Goal: Task Accomplishment & Management: Manage account settings

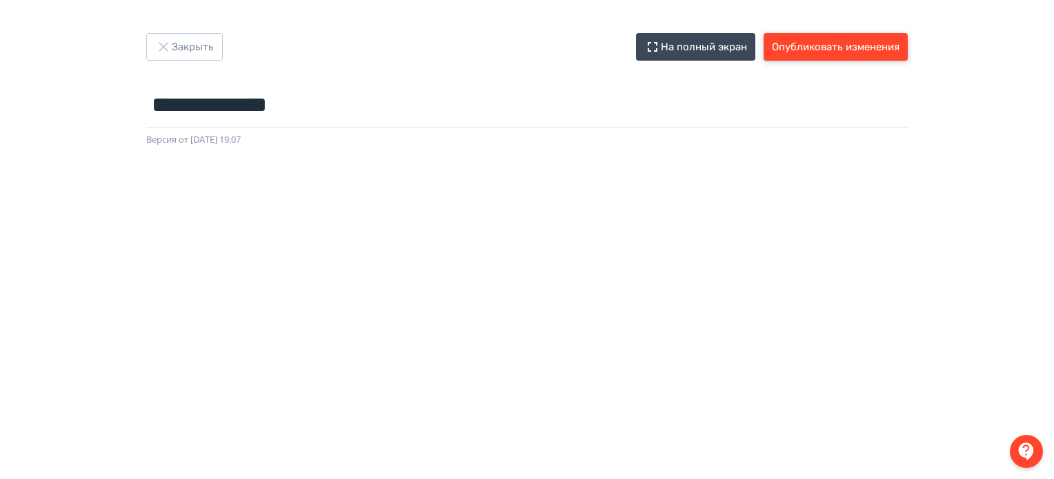
click at [873, 53] on button "Опубликовать изменения" at bounding box center [836, 47] width 144 height 28
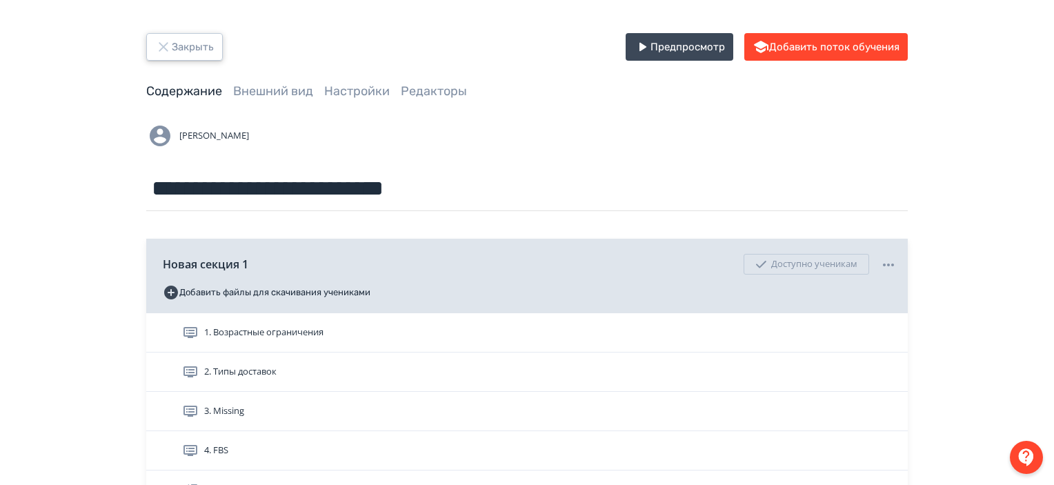
click at [210, 46] on button "Закрыть" at bounding box center [184, 47] width 77 height 28
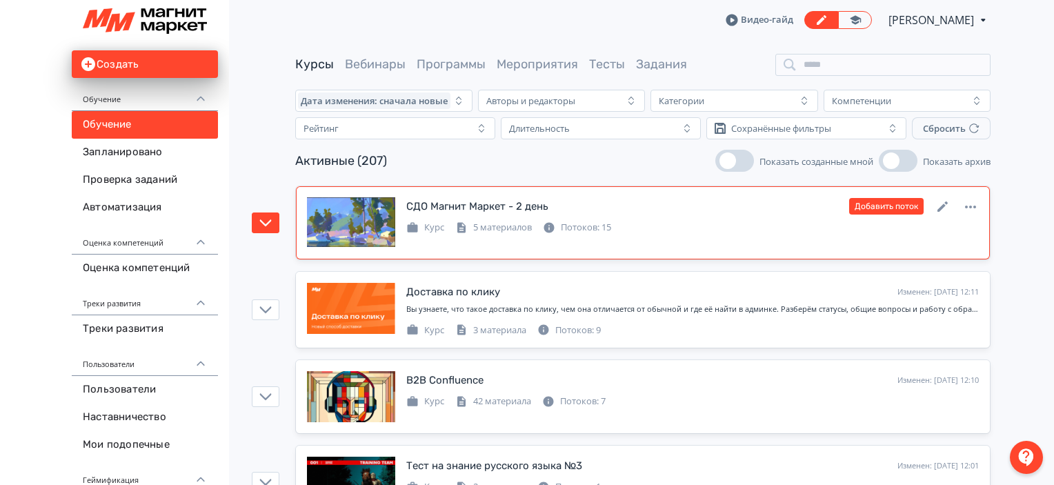
click at [733, 245] on div "СДО Магнит Маркет - 2 день Изменен: [DATE] 14:11 Добавить поток Курс 5 материал…" at bounding box center [643, 222] width 672 height 51
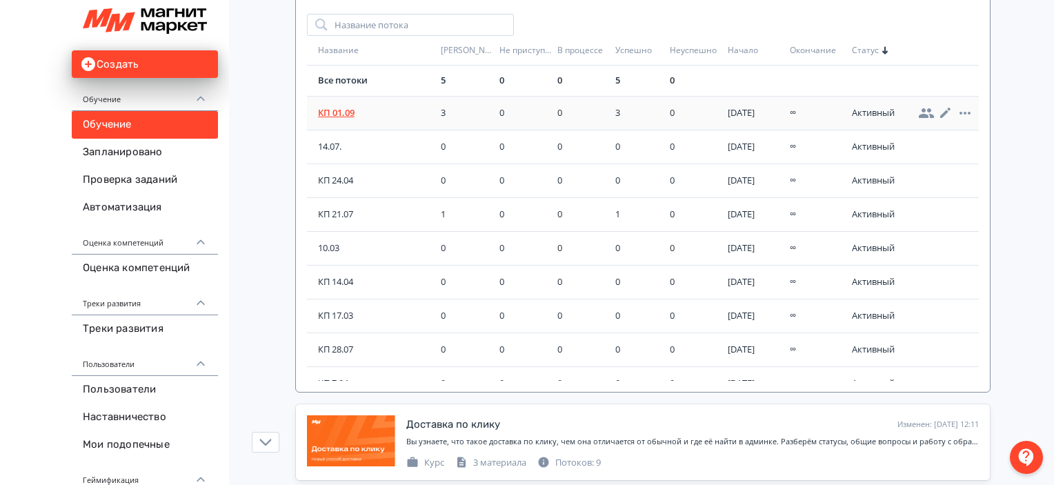
click at [339, 113] on span "КП 01.09" at bounding box center [376, 113] width 117 height 14
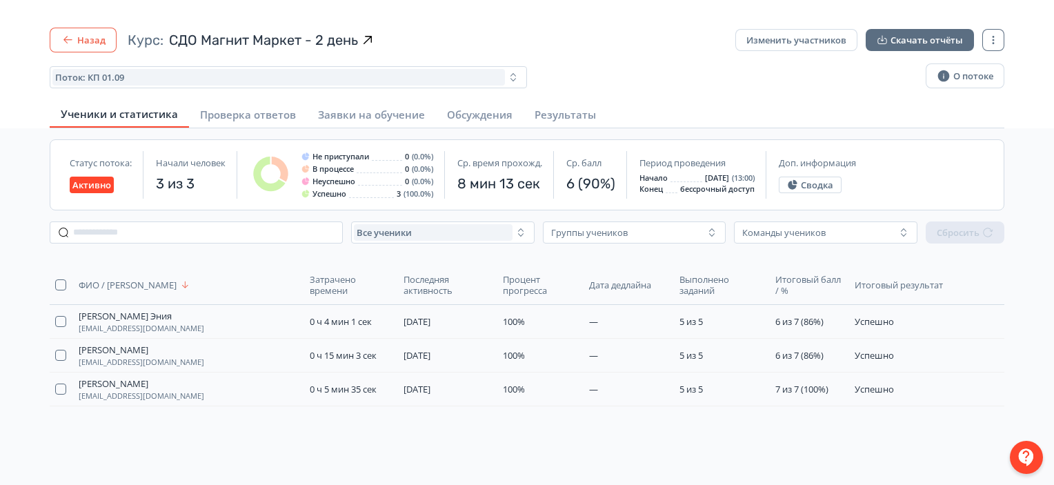
click at [56, 49] on button "Назад" at bounding box center [83, 40] width 67 height 25
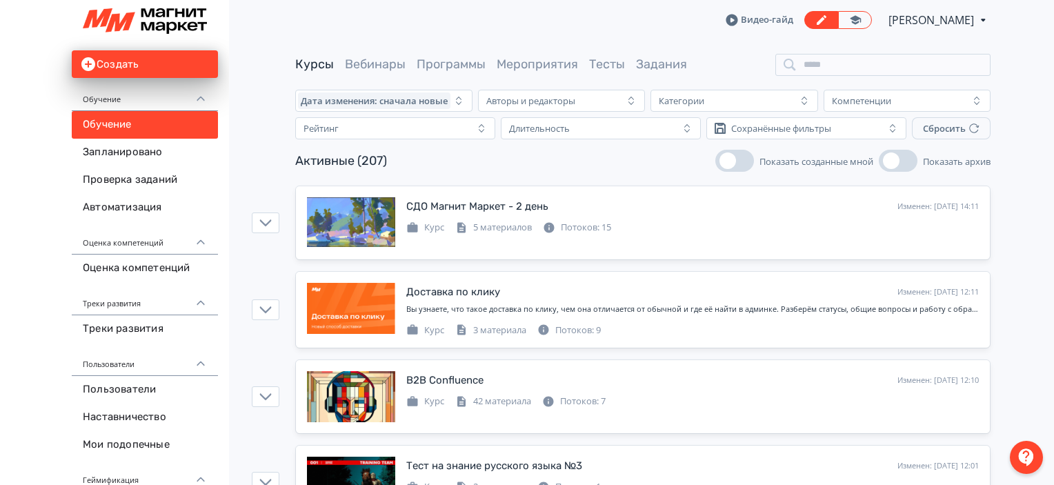
click at [414, 2] on div "Видео-гайд [PERSON_NAME] PRO Повысьте эффективность платформы при помощи дополн…" at bounding box center [642, 20] width 695 height 40
click at [907, 68] on input "search" at bounding box center [882, 65] width 215 height 22
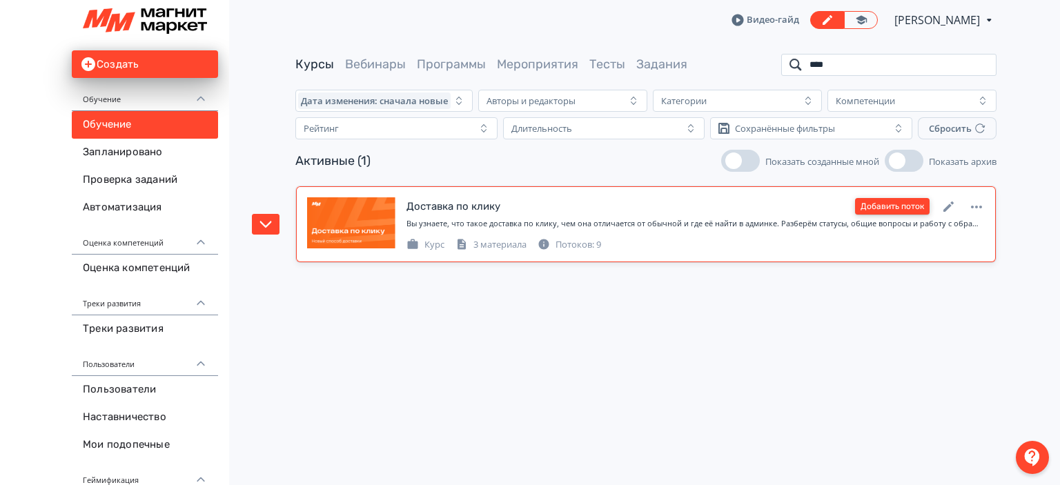
type input "****"
click at [900, 212] on button "Добавить поток" at bounding box center [892, 206] width 75 height 17
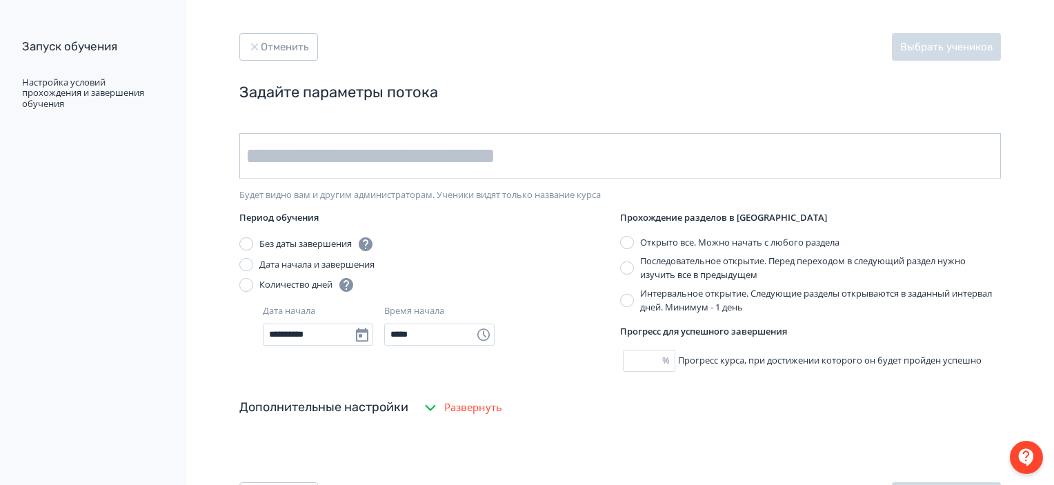
click at [365, 162] on input "text" at bounding box center [620, 156] width 762 height 46
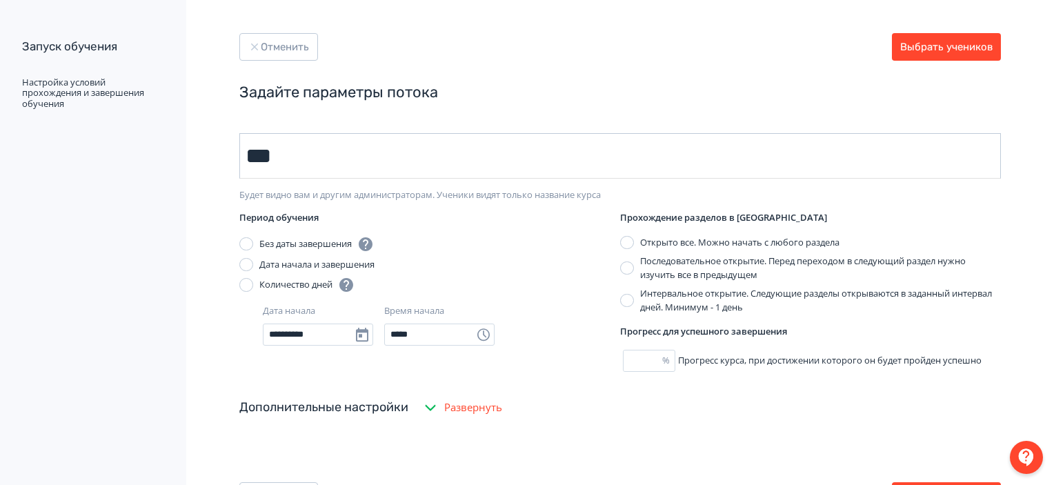
type input "********"
click at [969, 33] on button "Выбрать учеников" at bounding box center [946, 47] width 109 height 28
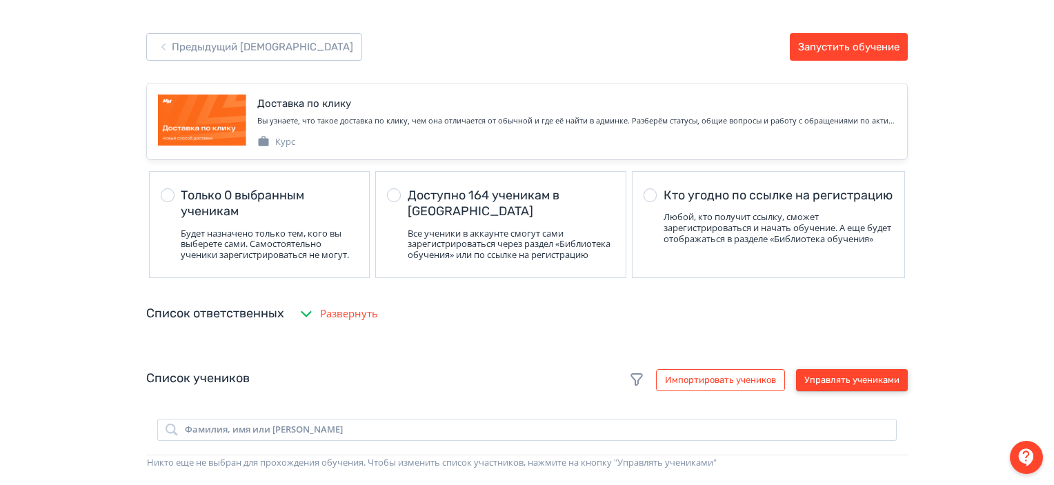
click at [817, 390] on button "Управлять учениками" at bounding box center [852, 380] width 112 height 22
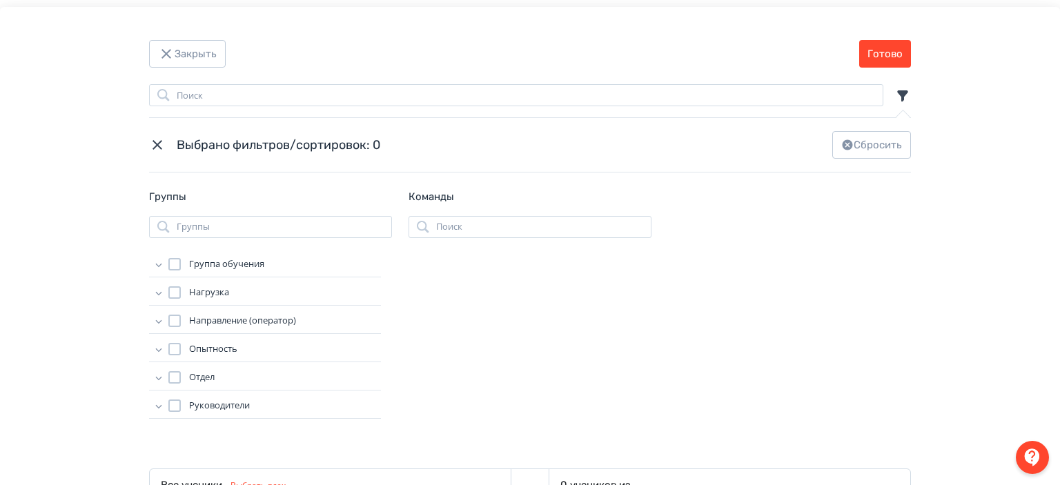
click at [157, 261] on icon "Modal" at bounding box center [159, 264] width 14 height 14
click at [182, 287] on div "Modal" at bounding box center [188, 283] width 12 height 12
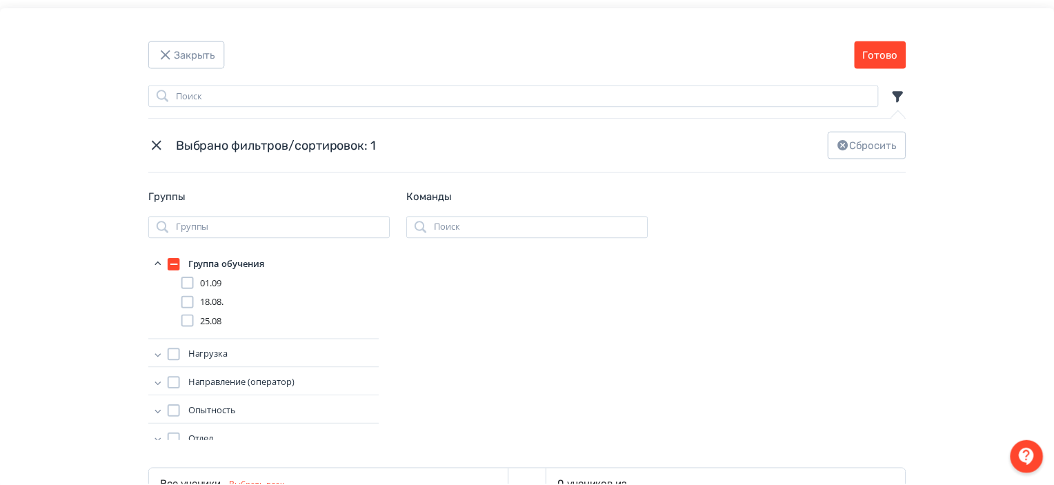
scroll to position [221, 0]
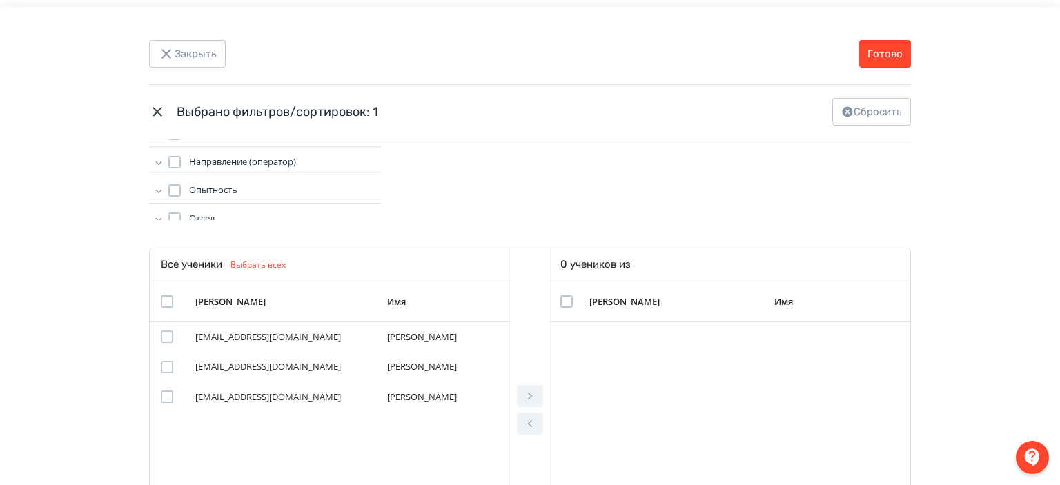
click at [166, 299] on div "Modal" at bounding box center [167, 301] width 12 height 12
click at [522, 404] on icon "Modal" at bounding box center [530, 396] width 17 height 17
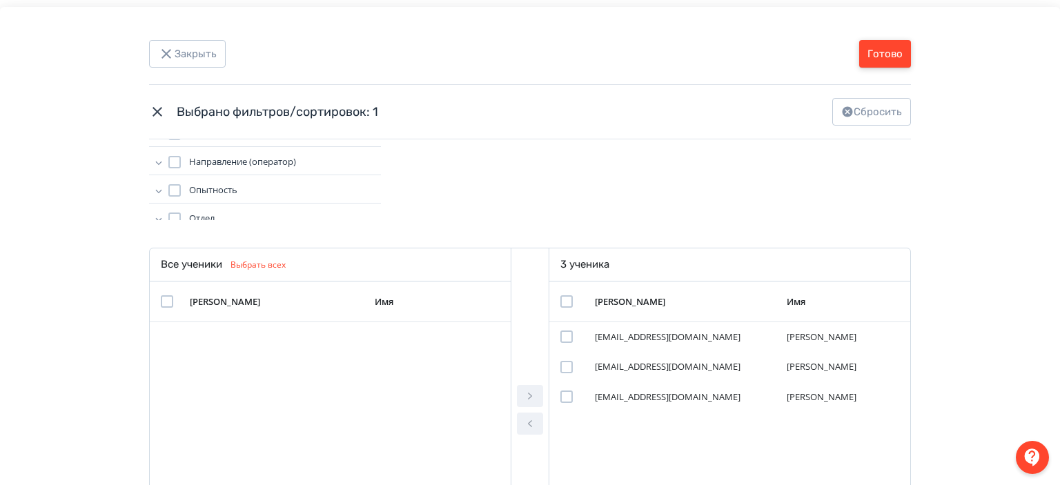
click at [891, 52] on button "Готово" at bounding box center [885, 54] width 52 height 28
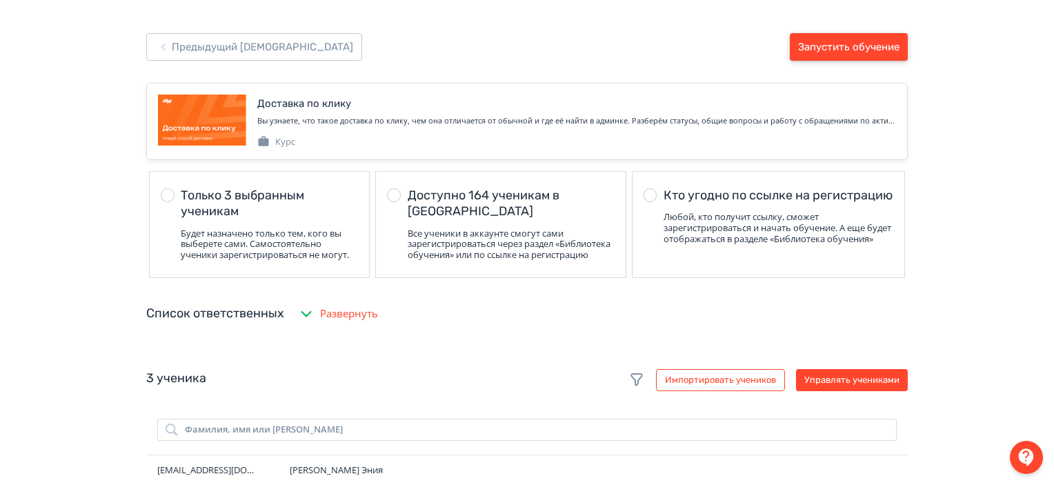
click at [891, 52] on button "Запустить обучение" at bounding box center [849, 47] width 118 height 28
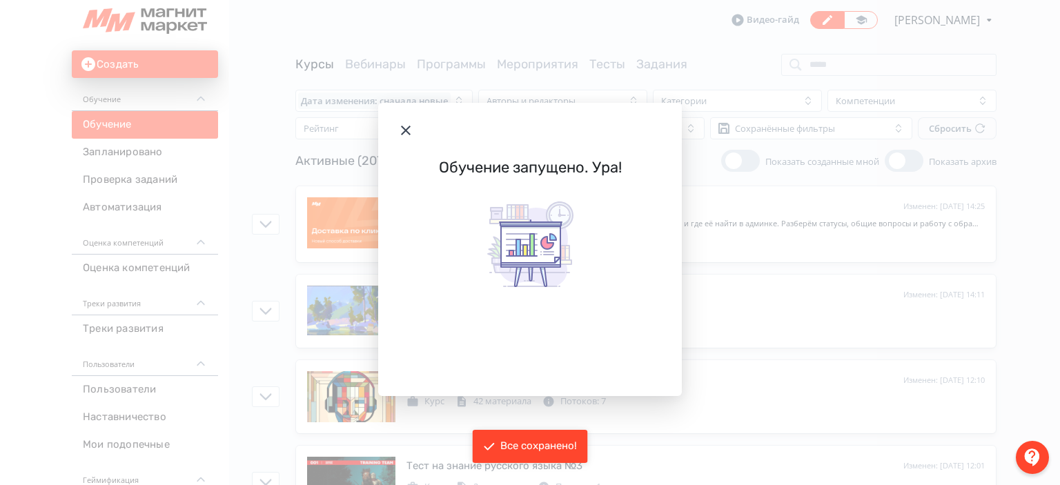
click at [407, 128] on icon "Modal" at bounding box center [405, 130] width 17 height 17
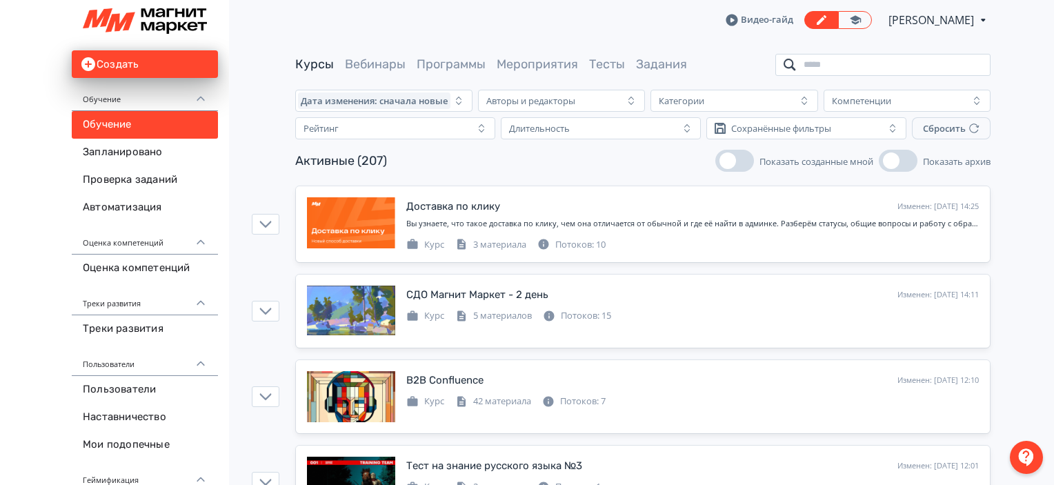
click at [881, 63] on input "search" at bounding box center [882, 65] width 215 height 22
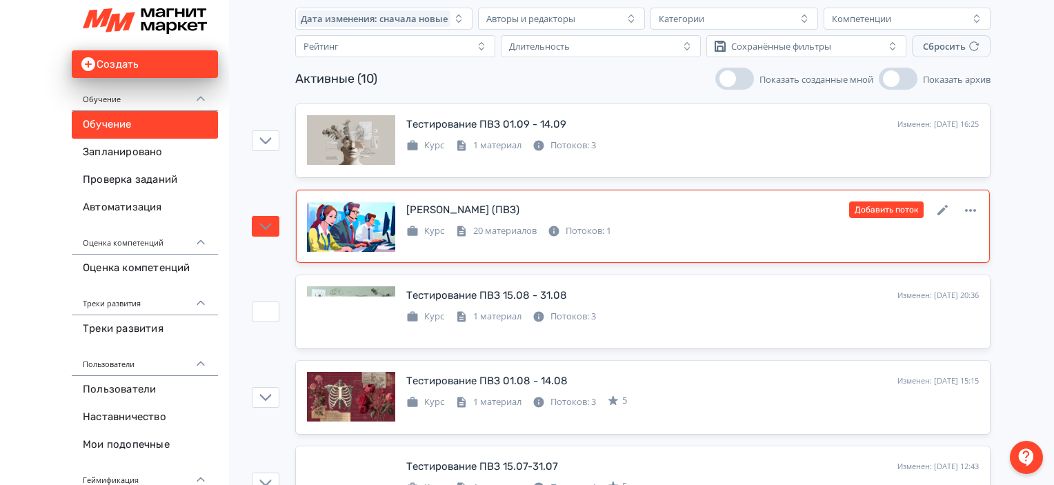
scroll to position [83, 0]
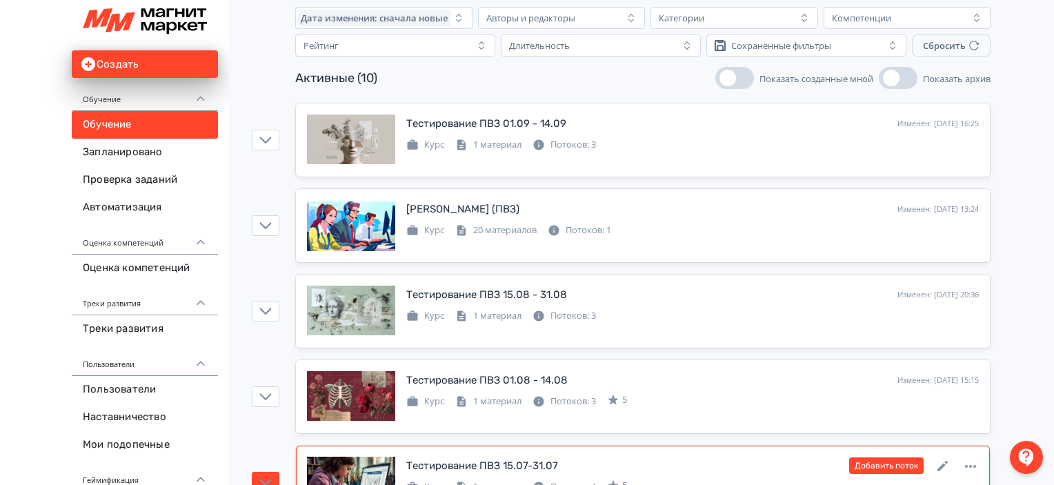
type input "***"
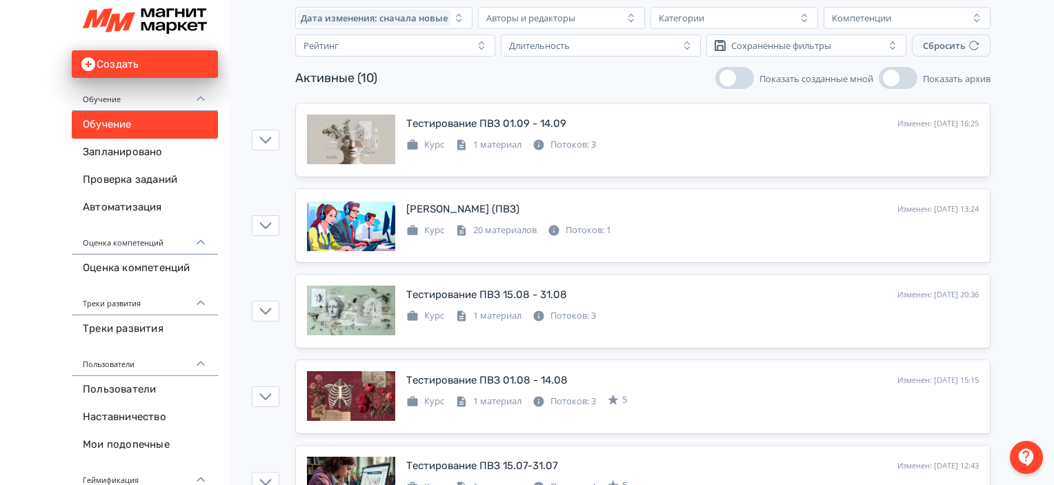
scroll to position [0, 0]
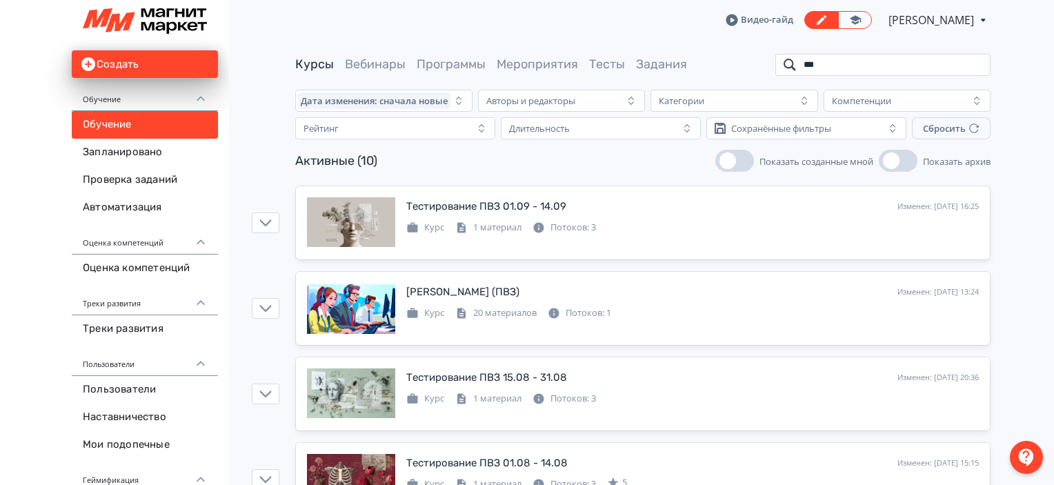
click at [977, 66] on input "***" at bounding box center [882, 65] width 215 height 22
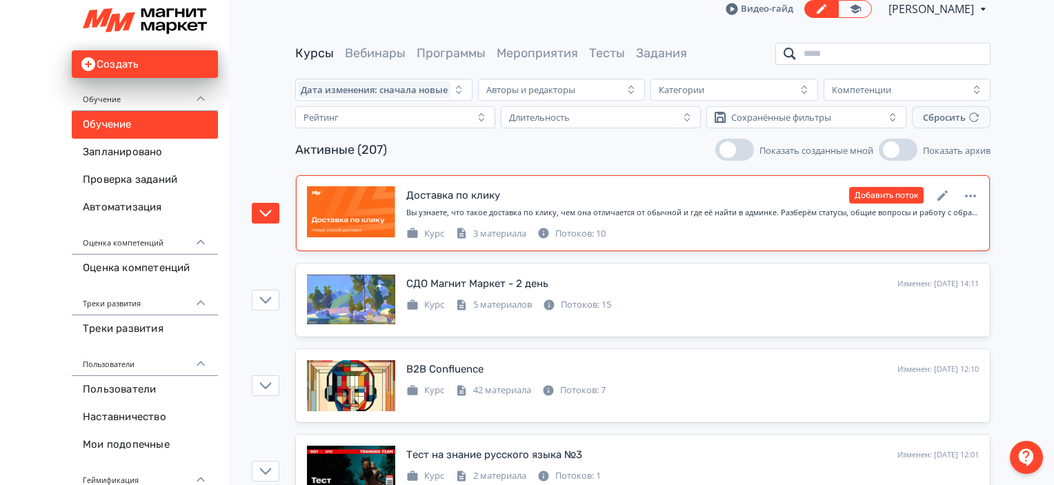
scroll to position [13, 0]
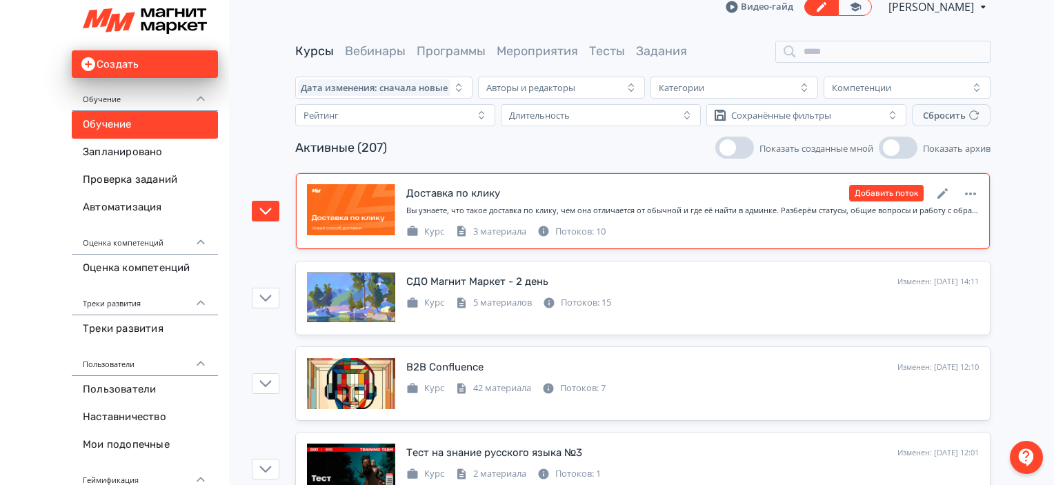
click at [653, 237] on div "Курс 3 материала Потоков: 10" at bounding box center [692, 230] width 573 height 17
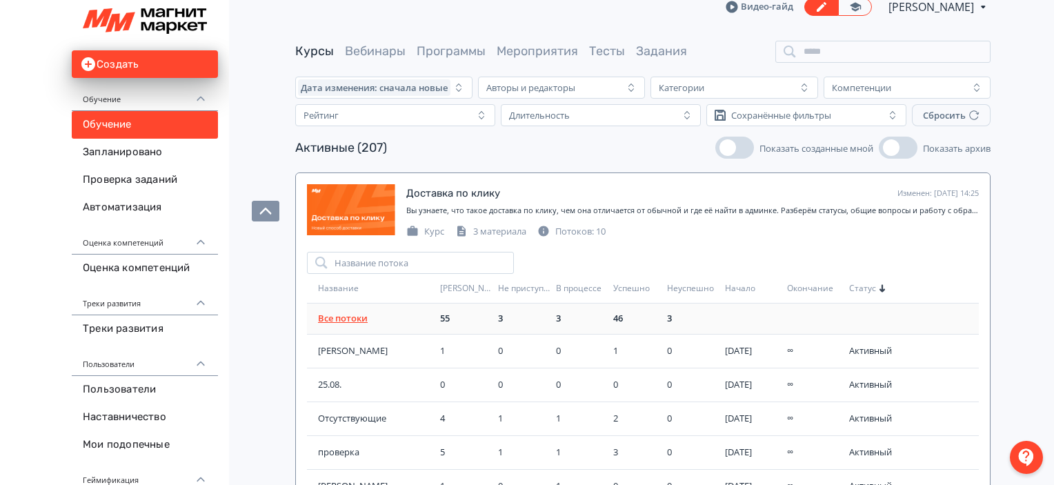
scroll to position [51, 0]
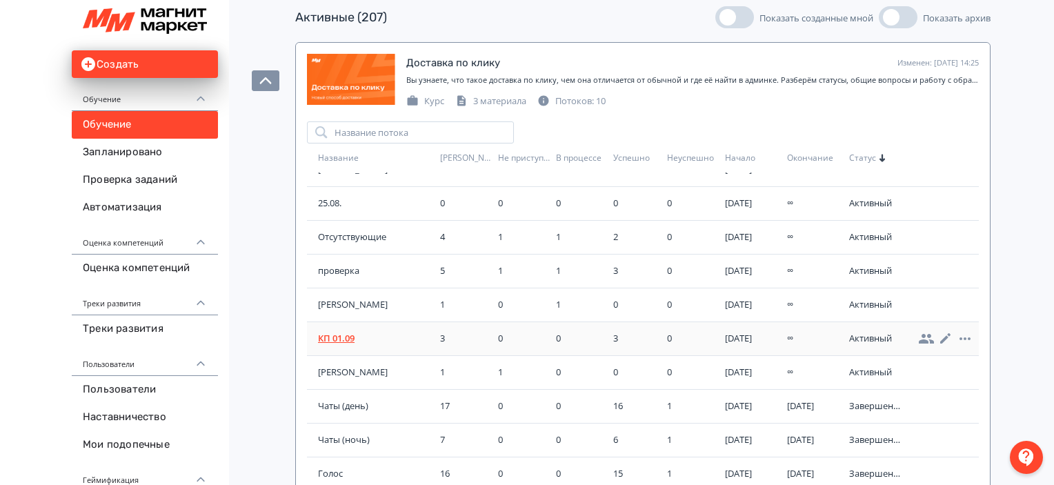
click at [342, 332] on span "КП 01.09" at bounding box center [376, 339] width 117 height 14
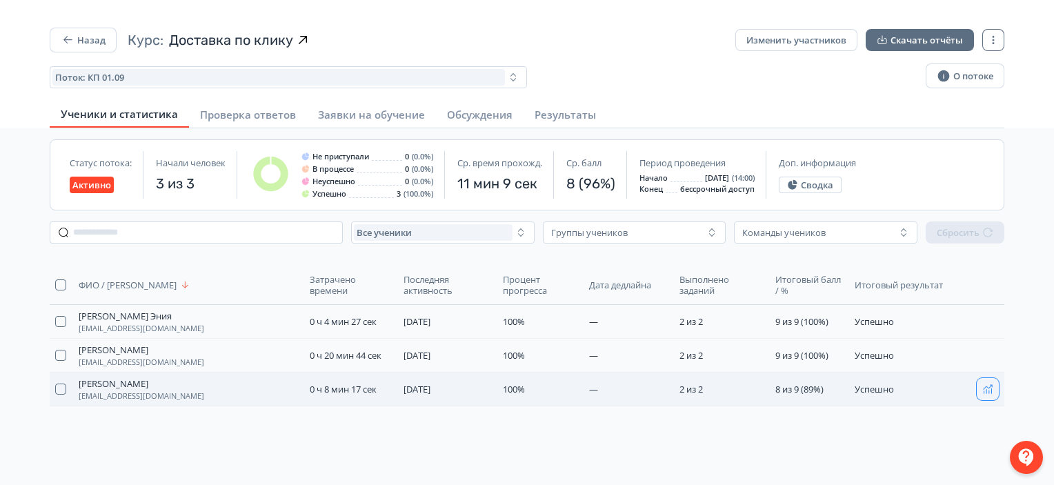
click at [982, 388] on icon "button" at bounding box center [987, 389] width 11 height 11
click at [75, 49] on button "Назад" at bounding box center [83, 40] width 67 height 25
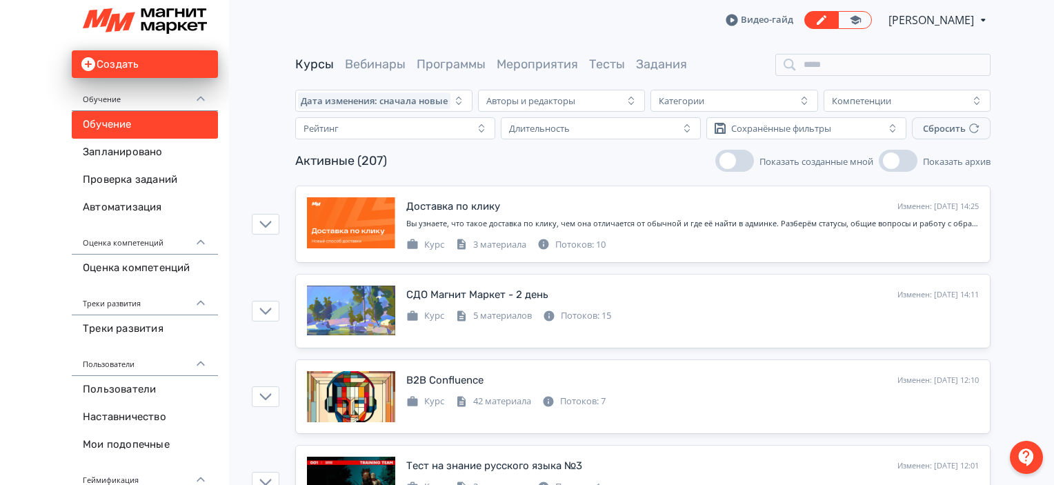
scroll to position [1077, 0]
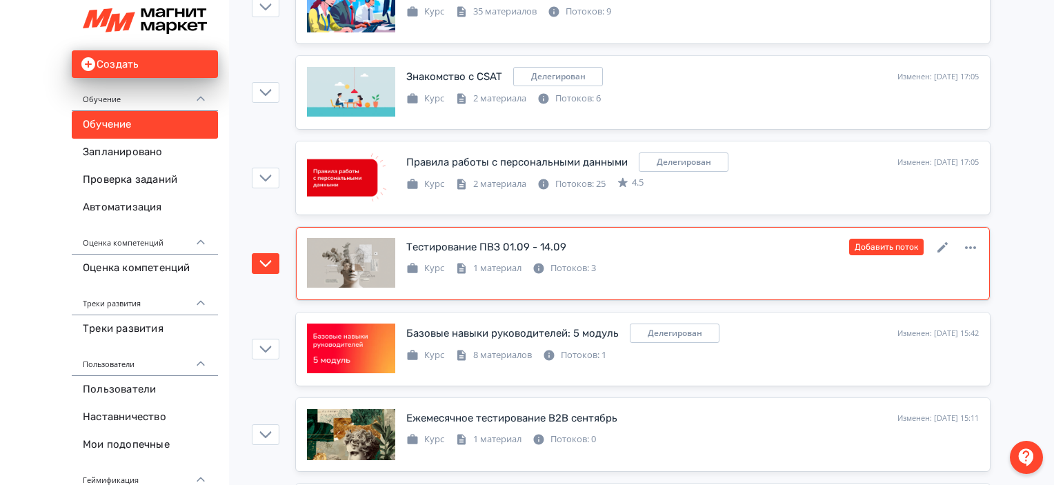
click at [772, 244] on div "Тестирование ПВЗ 01.09 - 14.09 Изменен: [DATE] 16:25 Добавить поток" at bounding box center [692, 247] width 573 height 18
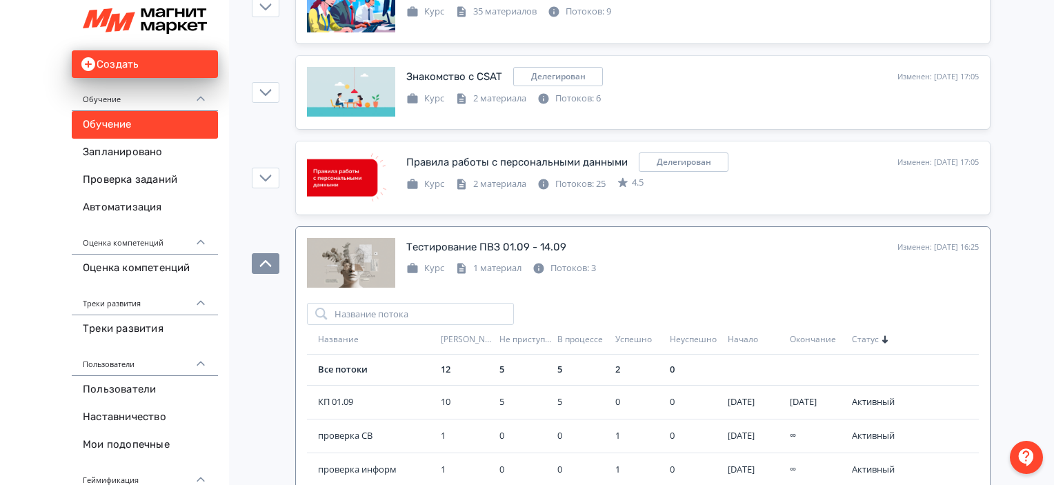
scroll to position [1167, 0]
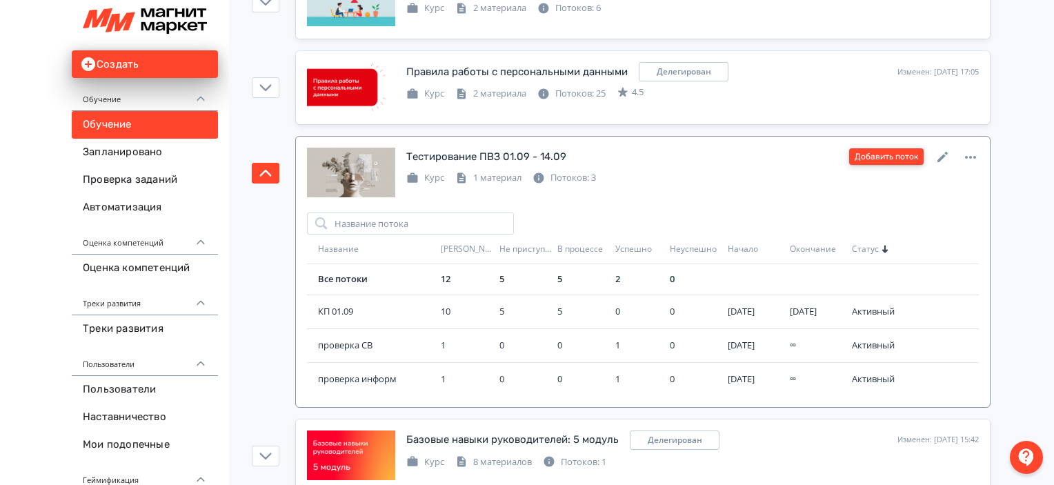
click at [884, 154] on button "Добавить поток" at bounding box center [886, 156] width 75 height 17
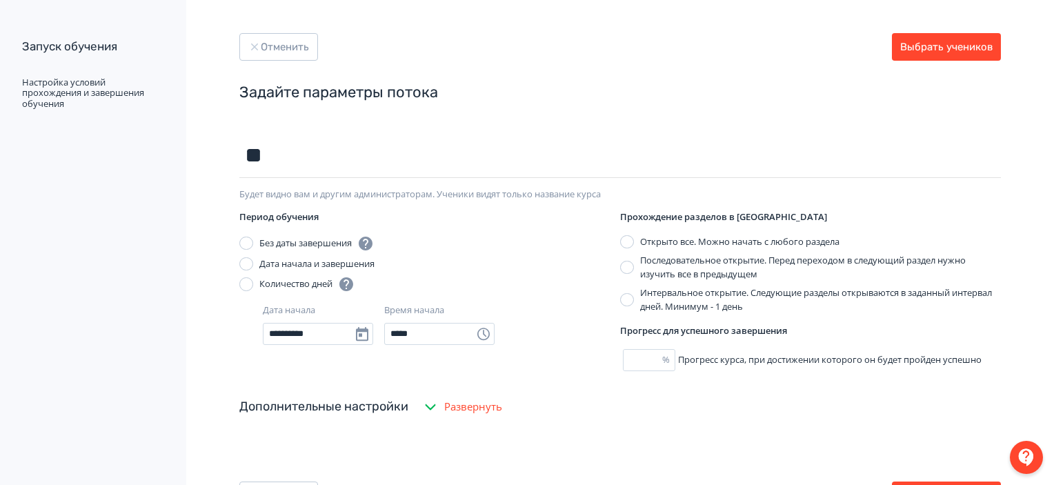
type input "**********"
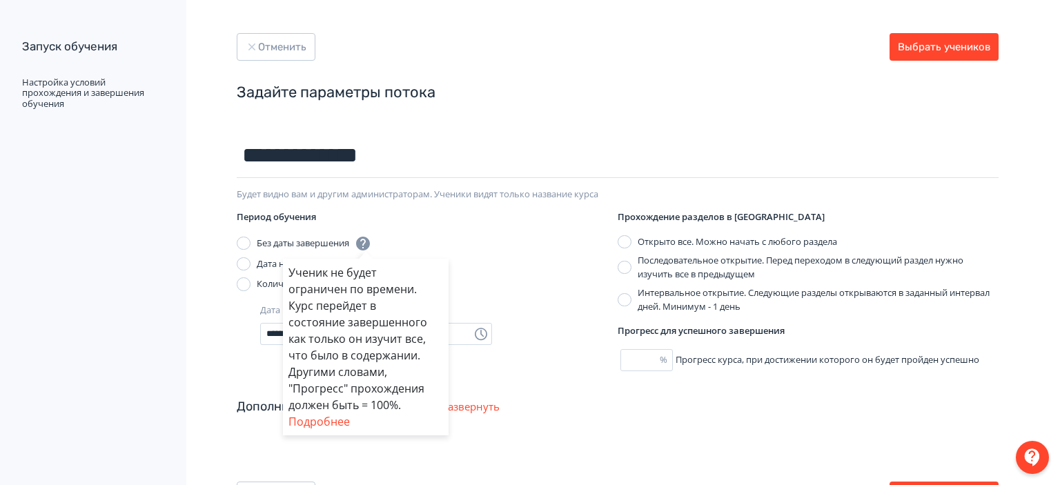
click at [488, 220] on div "Ученик не будет ограничен по времени. Курс перейдет в состояние завершенного ка…" at bounding box center [530, 242] width 1060 height 485
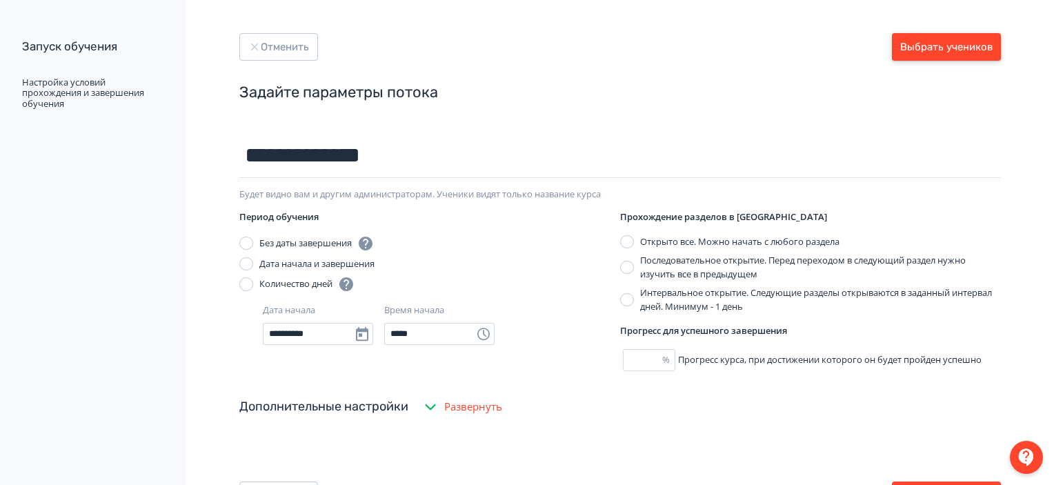
click at [980, 48] on button "Выбрать учеников" at bounding box center [946, 47] width 109 height 28
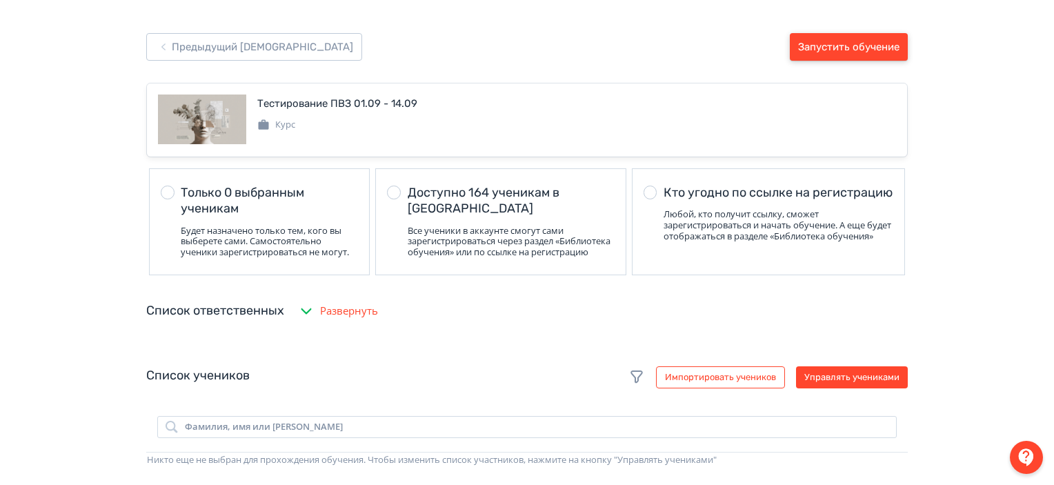
click at [862, 37] on button "Запустить обучение" at bounding box center [849, 47] width 118 height 28
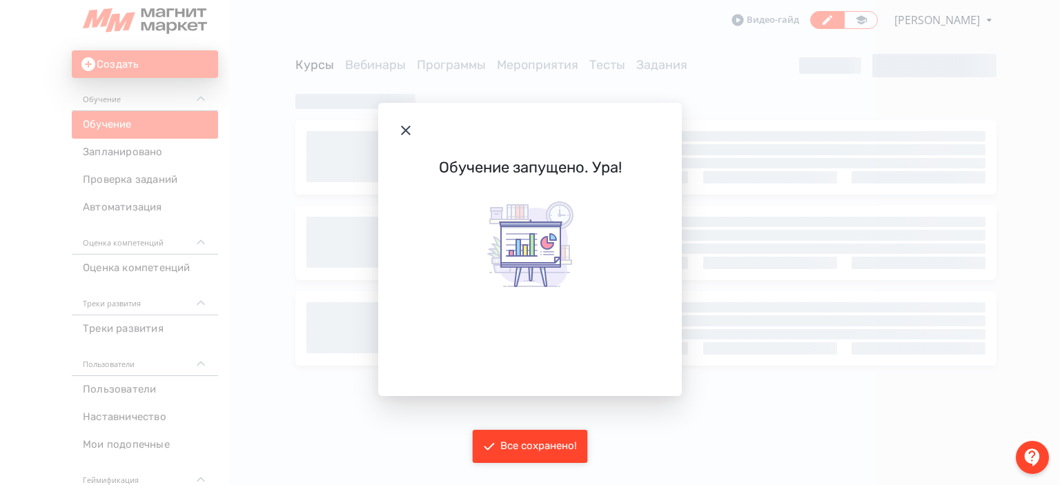
click at [412, 122] on icon "Modal" at bounding box center [405, 130] width 17 height 17
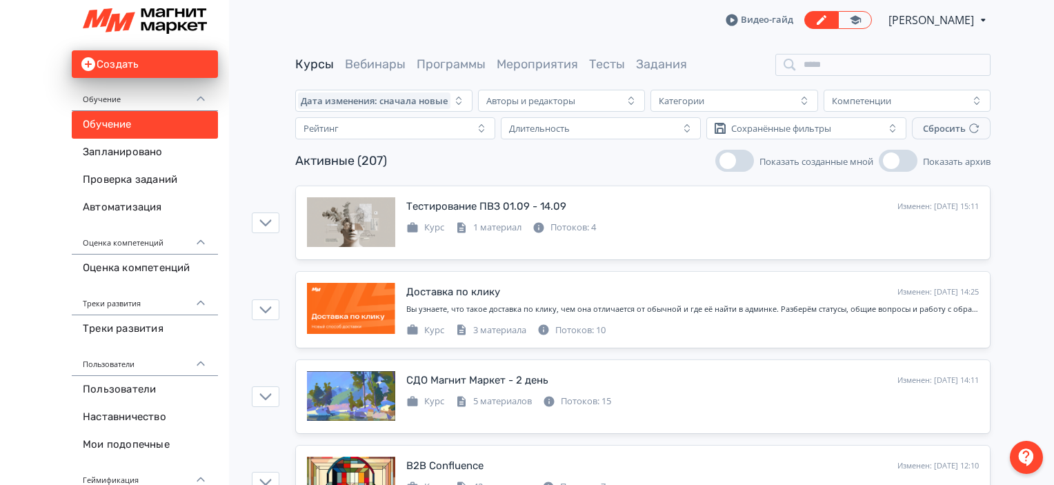
click at [495, 166] on div "Активные (207) Показать созданные мной Показать архив" at bounding box center [642, 161] width 695 height 22
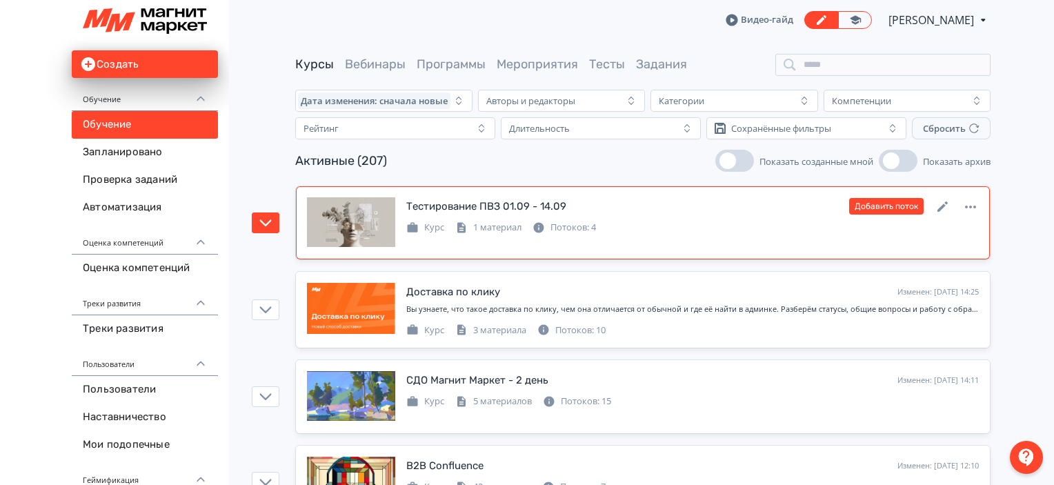
click at [646, 210] on div "Тестирование ПВЗ 01.09 - 14.09 Изменен: [DATE] 15:11 Добавить поток" at bounding box center [692, 206] width 573 height 18
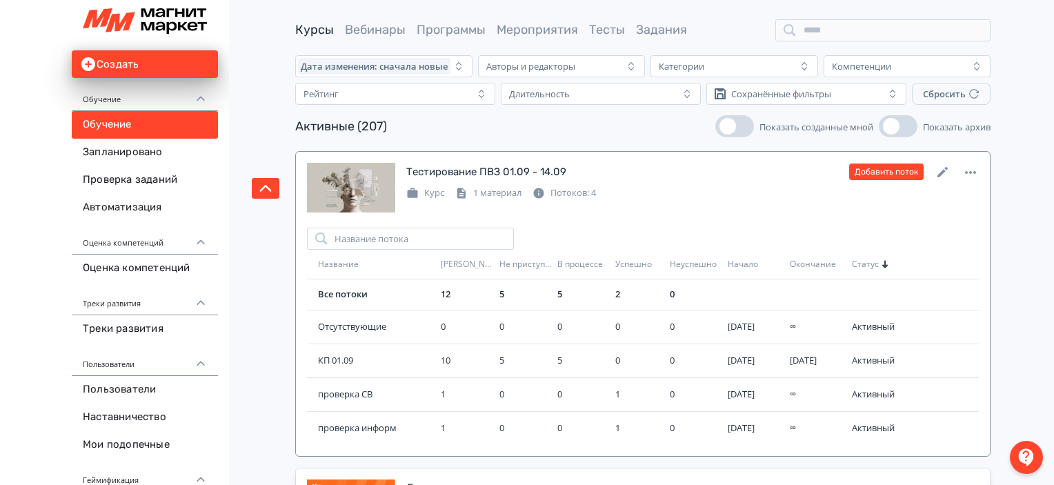
scroll to position [36, 0]
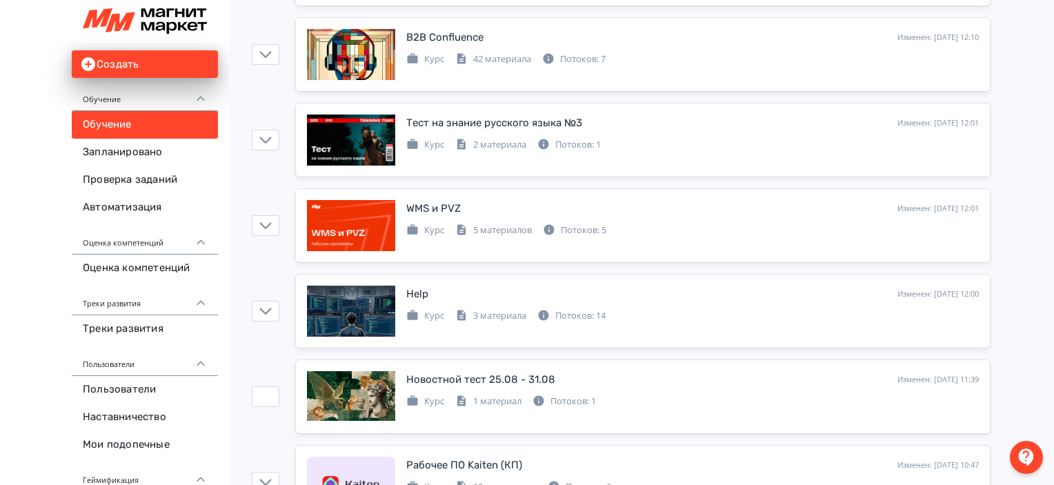
click at [567, 382] on div "Новостной тест 25.08 - 31.08 Изменен: [DATE] 11:39 Добавить поток" at bounding box center [692, 380] width 573 height 18
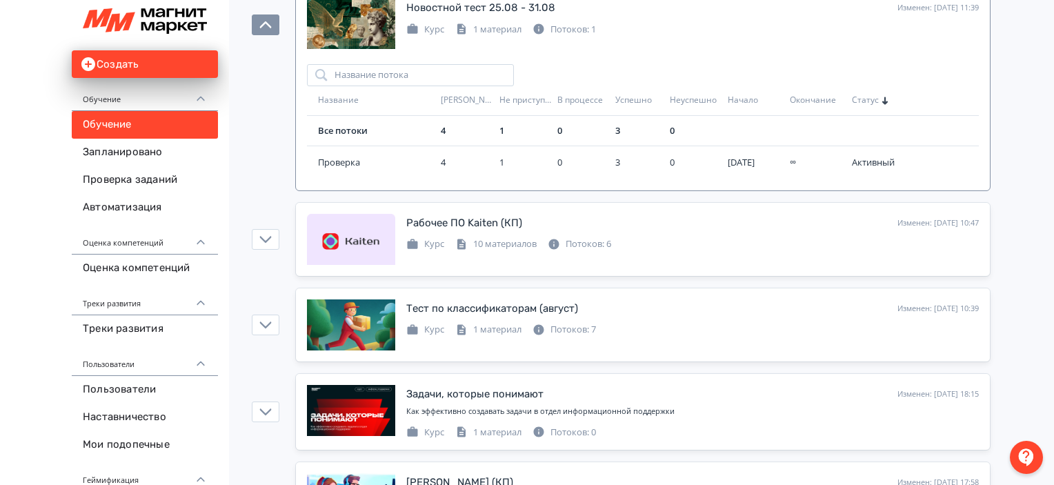
scroll to position [1039, 0]
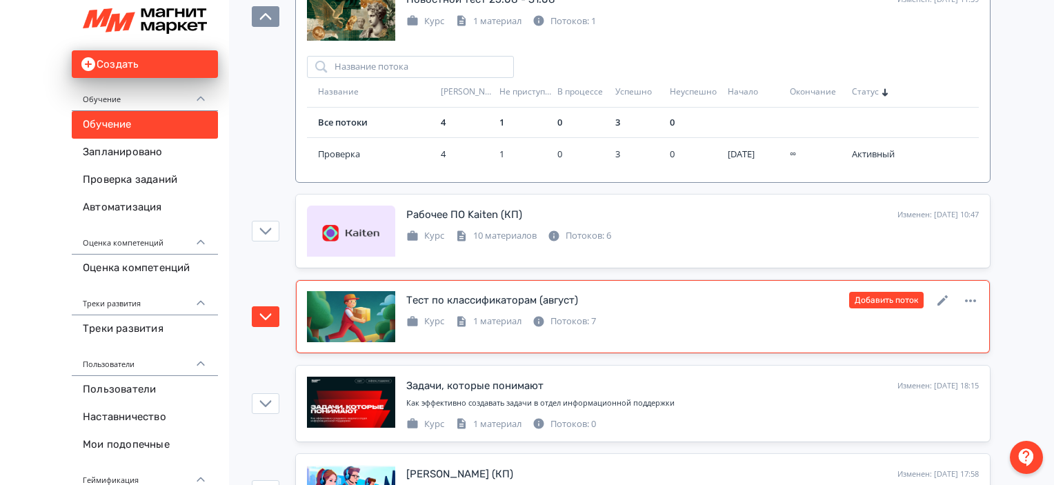
click at [613, 315] on div "Курс 1 материал Потоков: 7" at bounding box center [692, 320] width 573 height 17
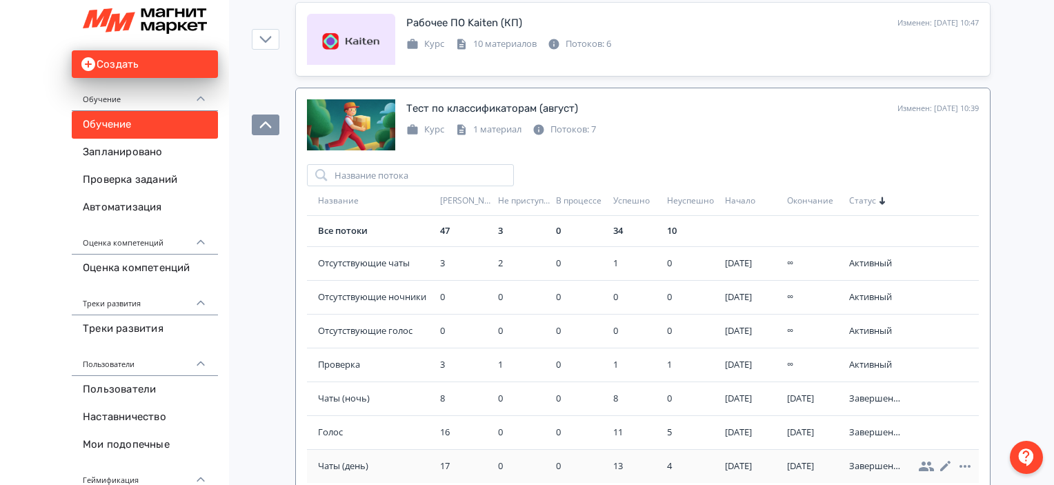
scroll to position [1231, 0]
click at [641, 124] on div "Курс 1 материал Потоков: 7" at bounding box center [692, 128] width 573 height 17
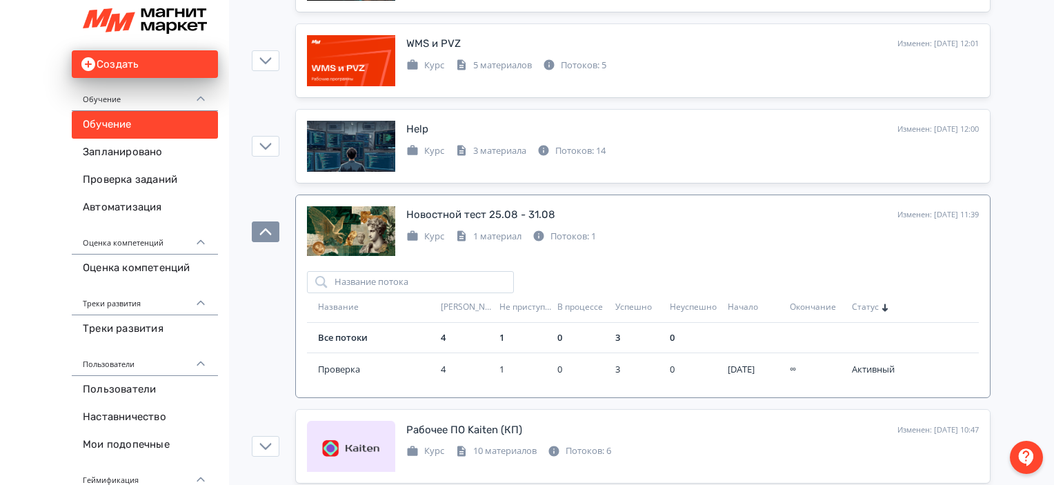
scroll to position [770, 0]
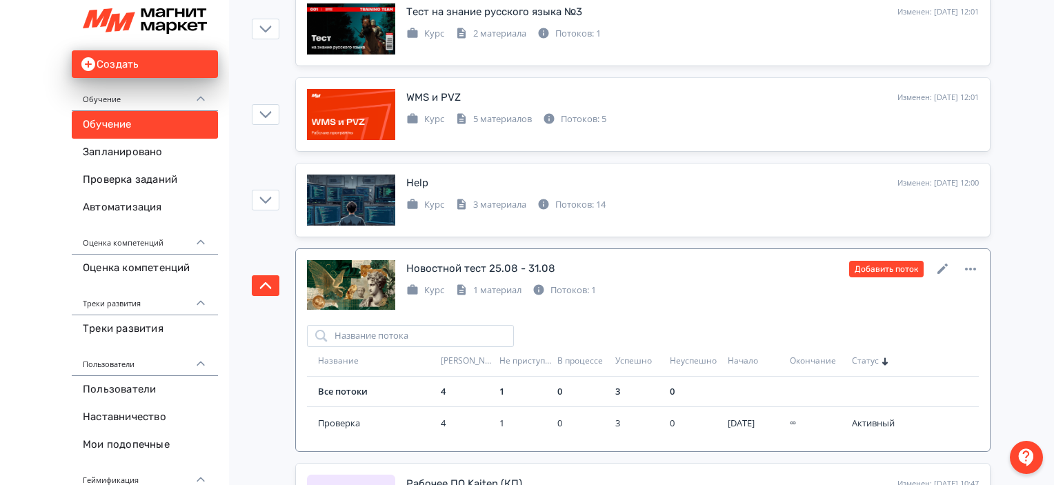
click at [642, 286] on div "Курс 1 материал Потоков: 1" at bounding box center [692, 289] width 573 height 17
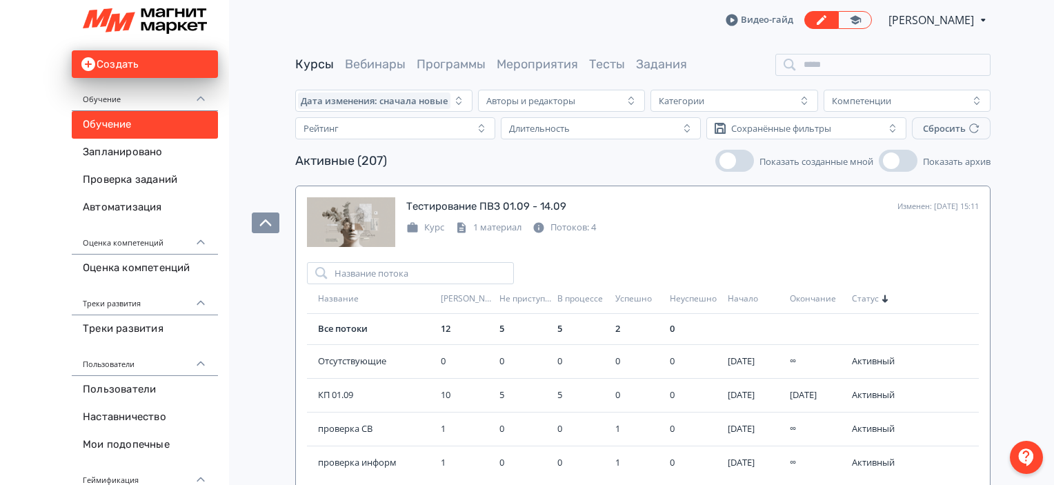
scroll to position [0, 0]
click at [657, 234] on div "Тестирование ПВЗ 01.09 - 14.09 Изменен: [DATE] 15:11 Добавить поток Курс 1 мате…" at bounding box center [643, 222] width 672 height 51
